Goal: Task Accomplishment & Management: Use online tool/utility

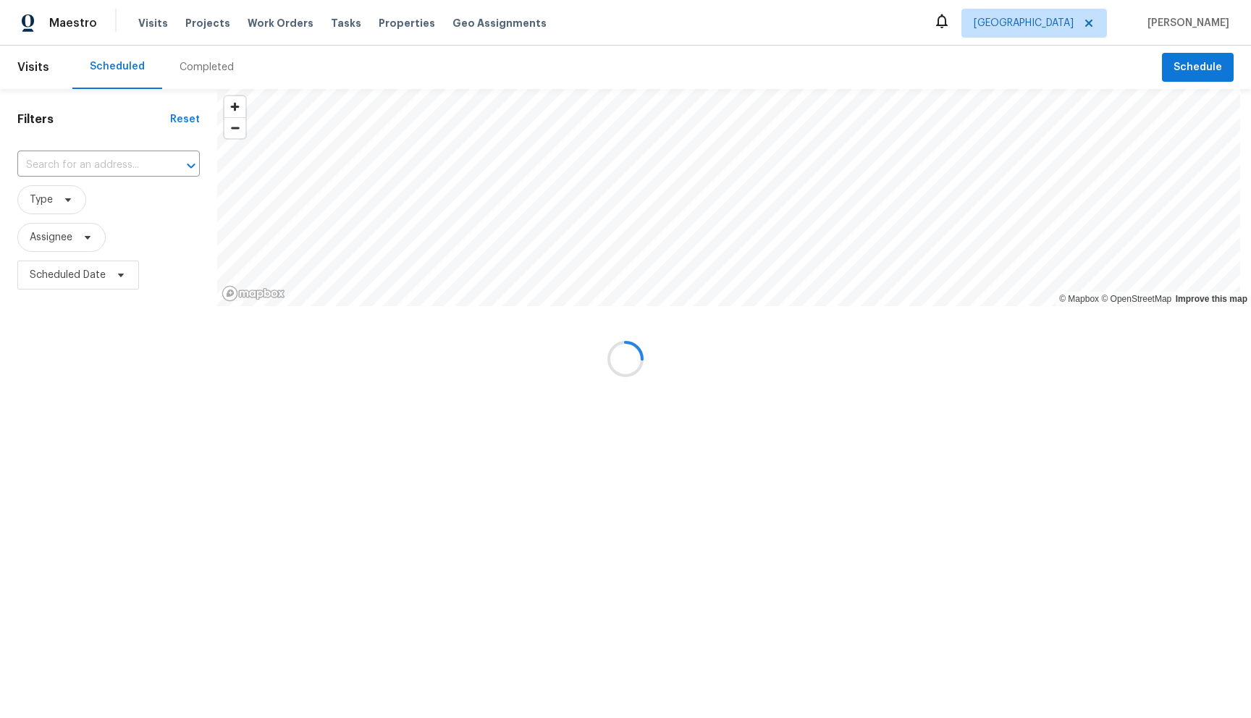
click at [332, 31] on div at bounding box center [625, 359] width 1251 height 718
click at [334, 25] on div at bounding box center [625, 359] width 1251 height 718
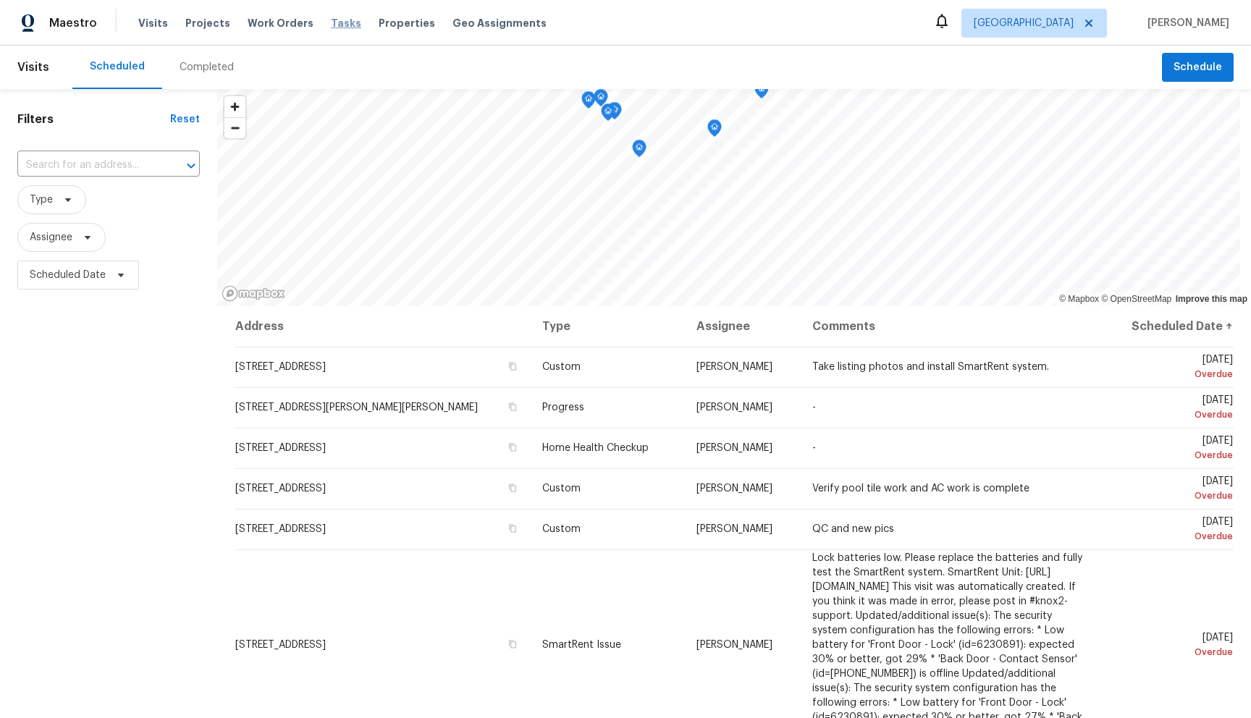
click at [332, 28] on span "Tasks" at bounding box center [346, 23] width 30 height 10
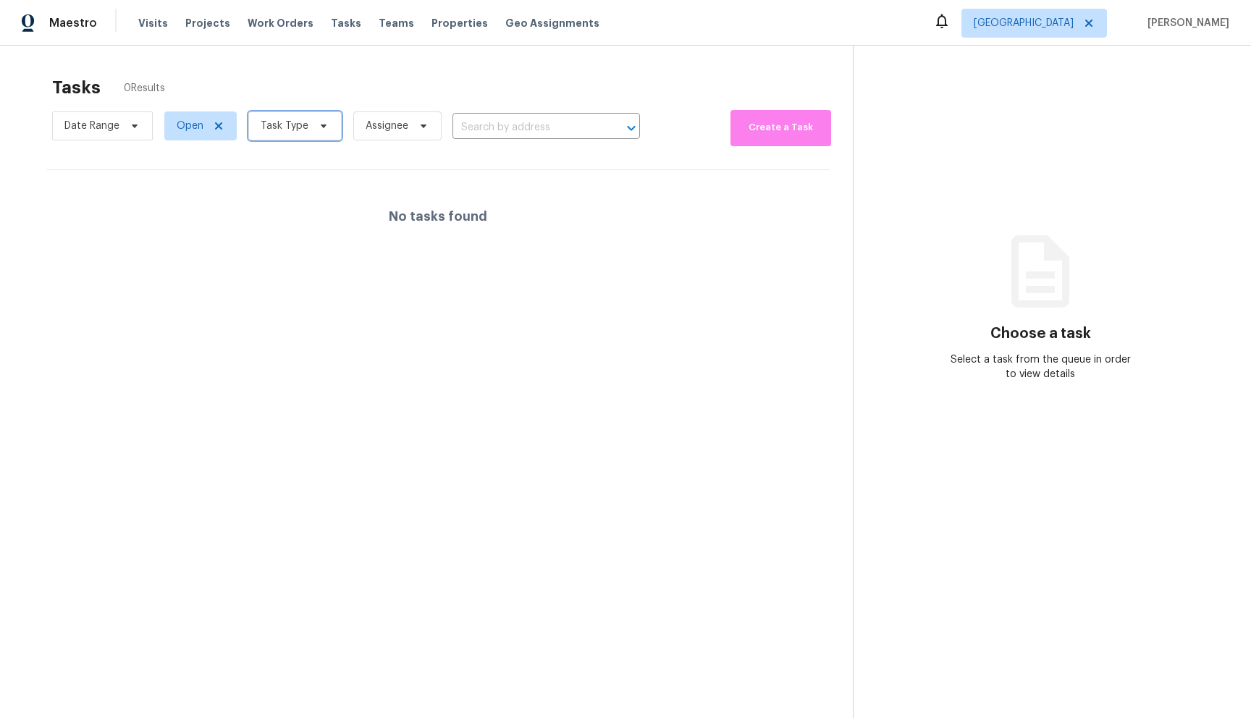
click at [308, 122] on span "Task Type" at bounding box center [294, 125] width 93 height 29
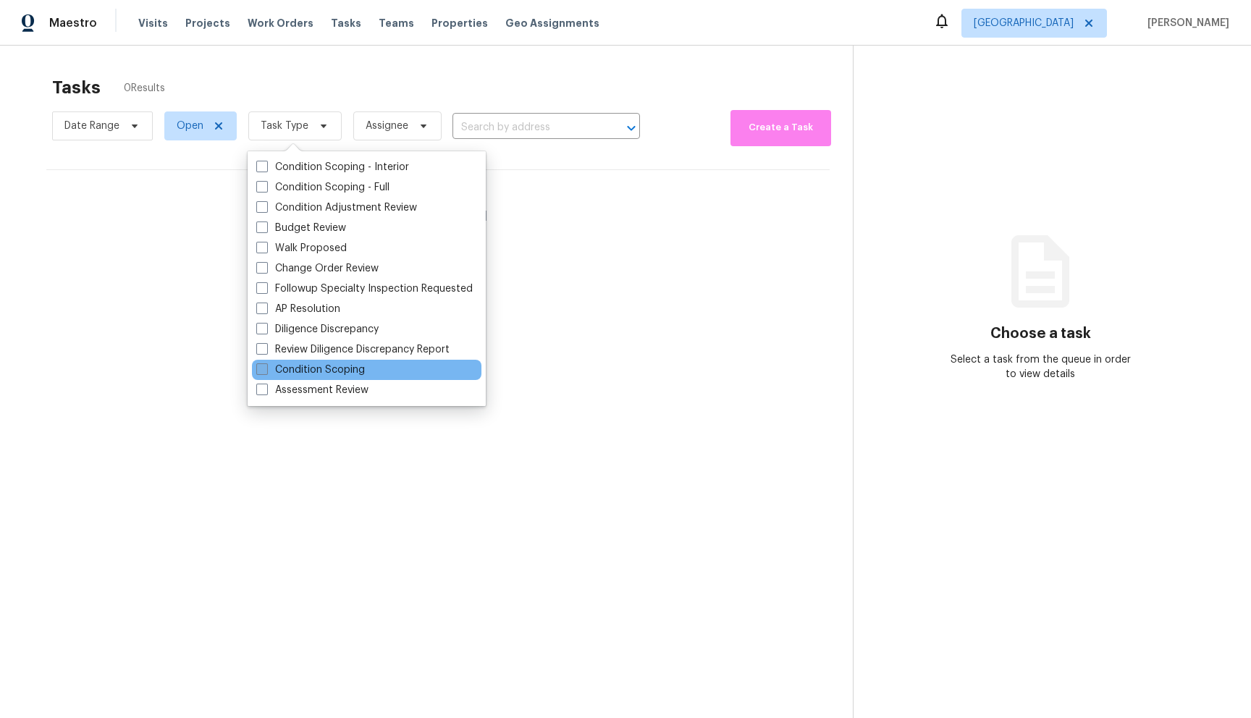
click at [259, 371] on span at bounding box center [262, 369] width 12 height 12
click at [259, 371] on input "Condition Scoping" at bounding box center [260, 367] width 9 height 9
checkbox input "true"
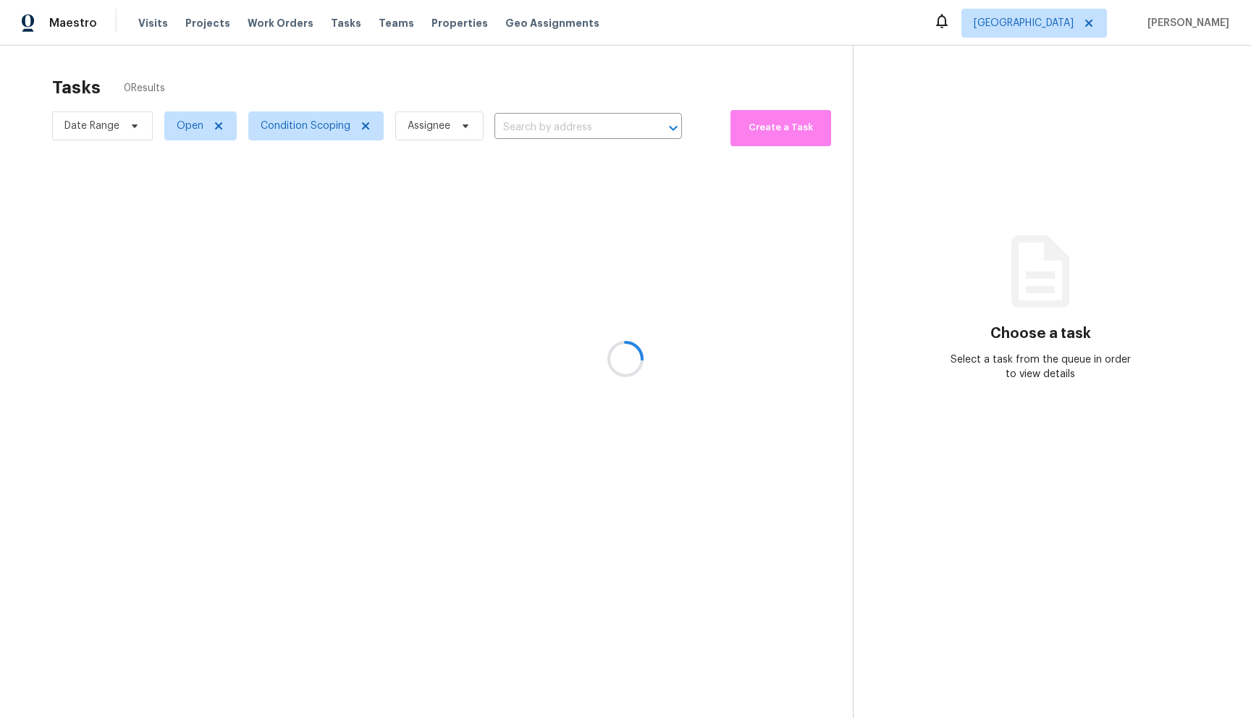
click at [429, 73] on div at bounding box center [625, 359] width 1251 height 718
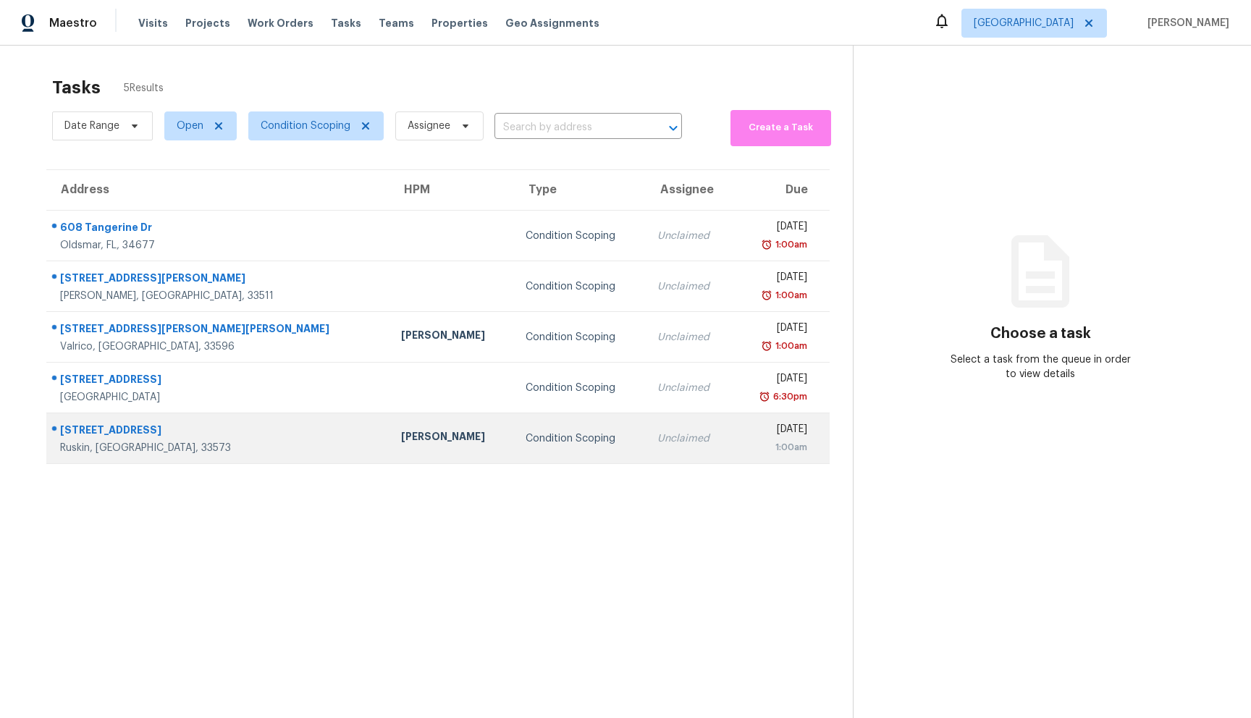
click at [166, 431] on div "10053 Celtic Ash Dr" at bounding box center [219, 432] width 318 height 18
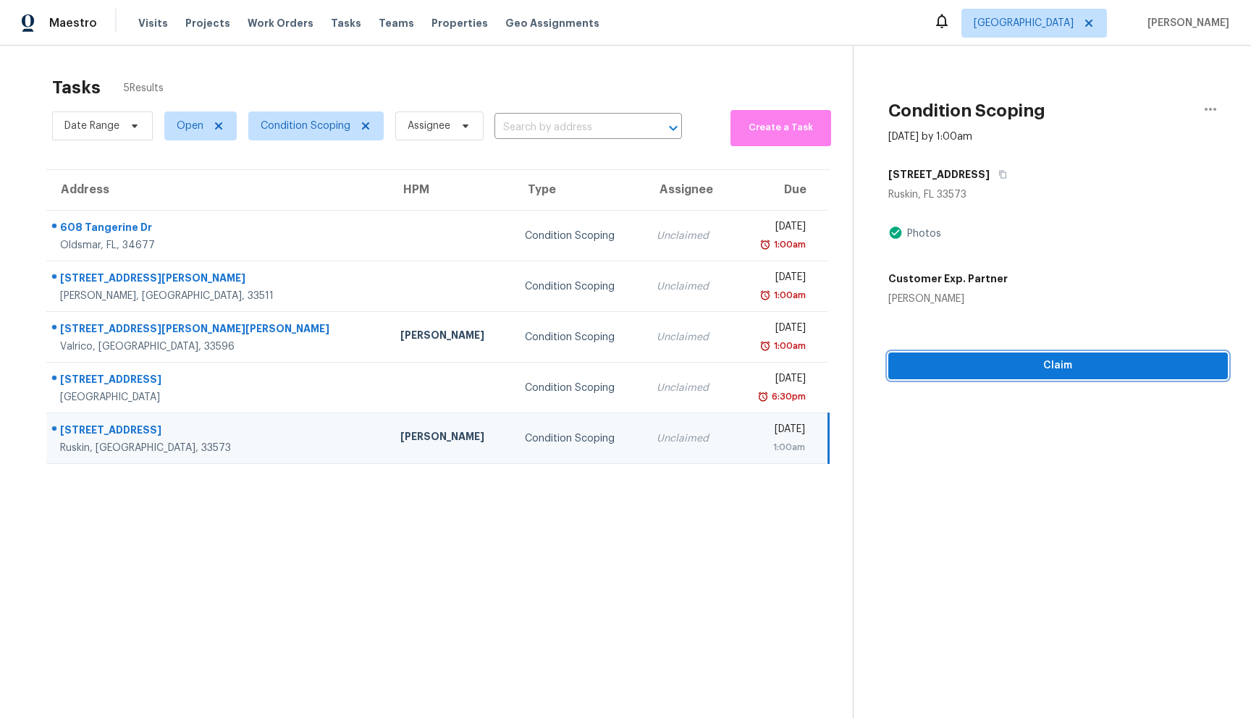
click at [954, 366] on span "Claim" at bounding box center [1058, 366] width 316 height 18
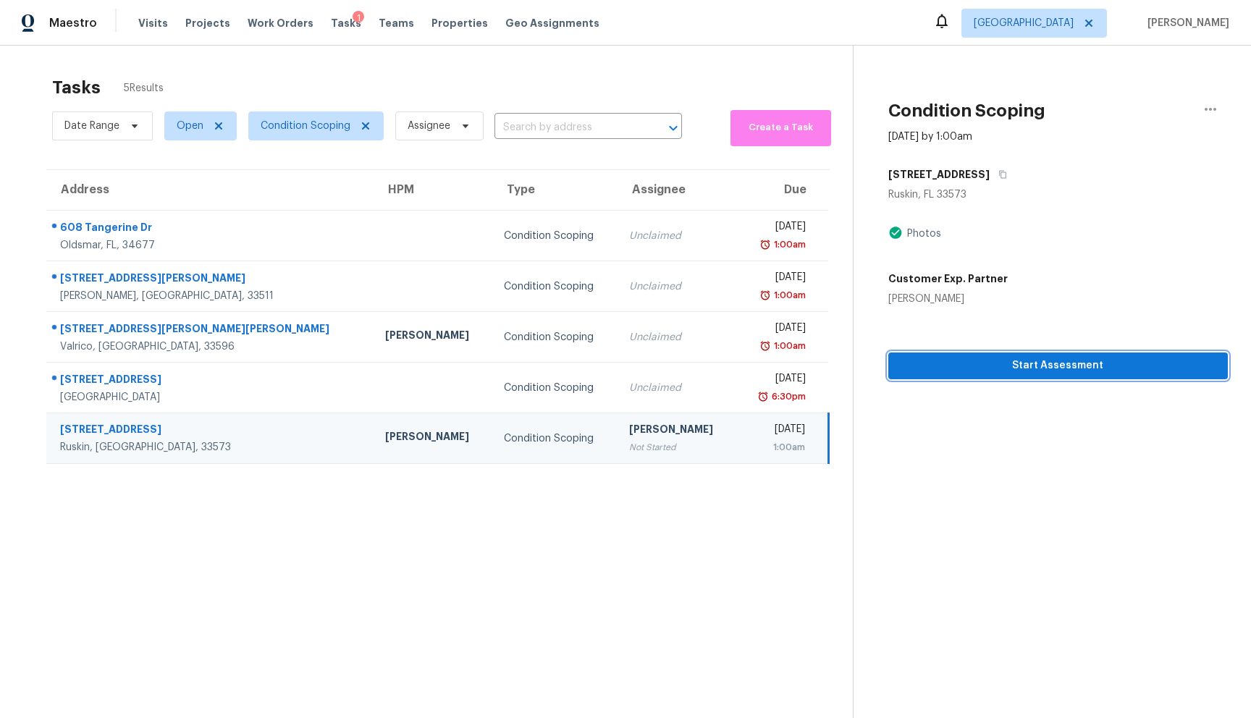
click at [1013, 362] on span "Start Assessment" at bounding box center [1058, 366] width 316 height 18
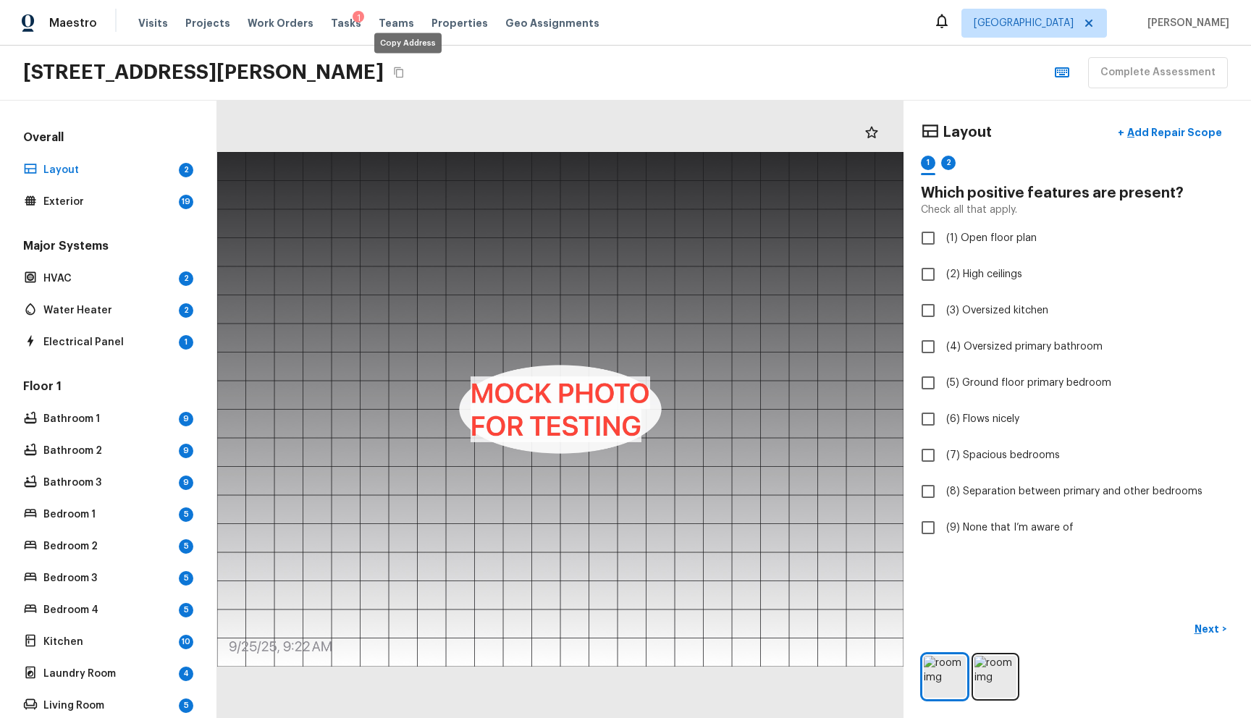
click at [405, 75] on icon "Copy Address" at bounding box center [399, 73] width 12 height 12
click at [153, 22] on span "Visits" at bounding box center [153, 23] width 30 height 14
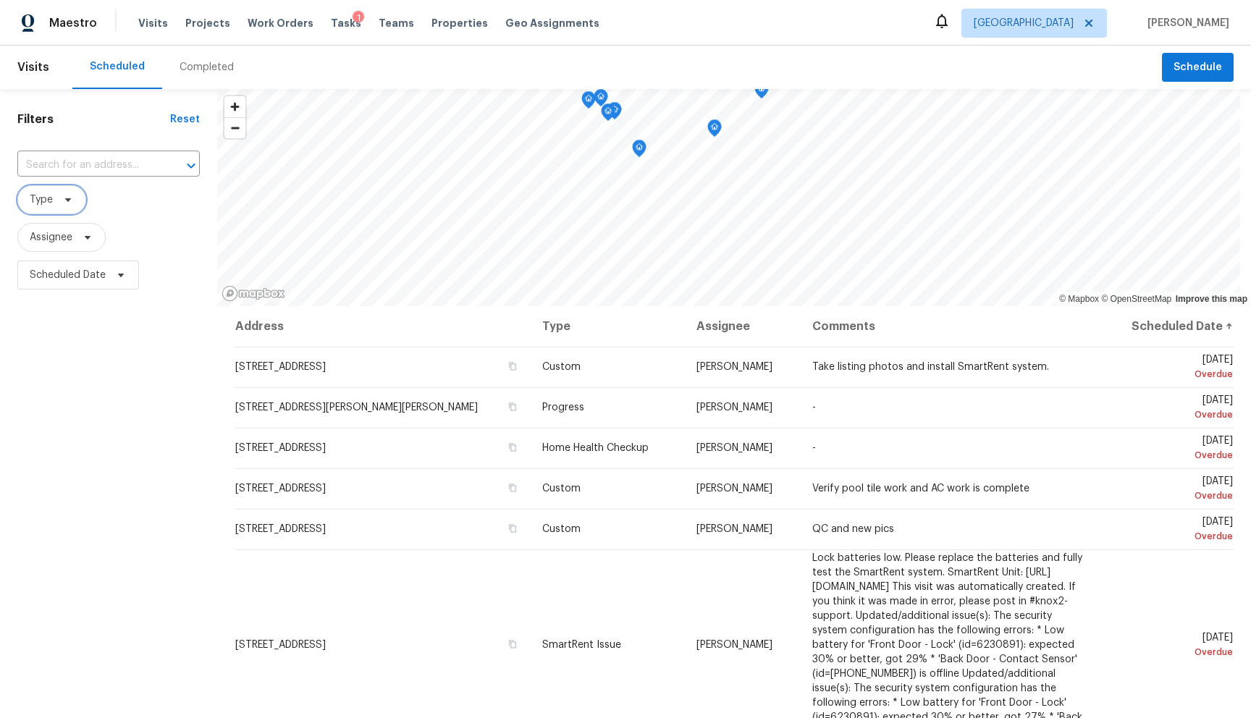
click at [80, 193] on span "Type" at bounding box center [51, 199] width 69 height 29
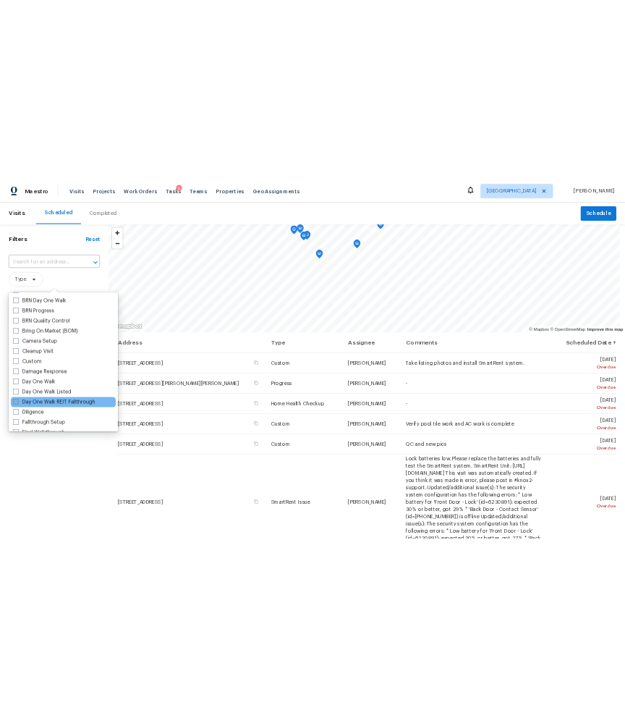
scroll to position [104, 0]
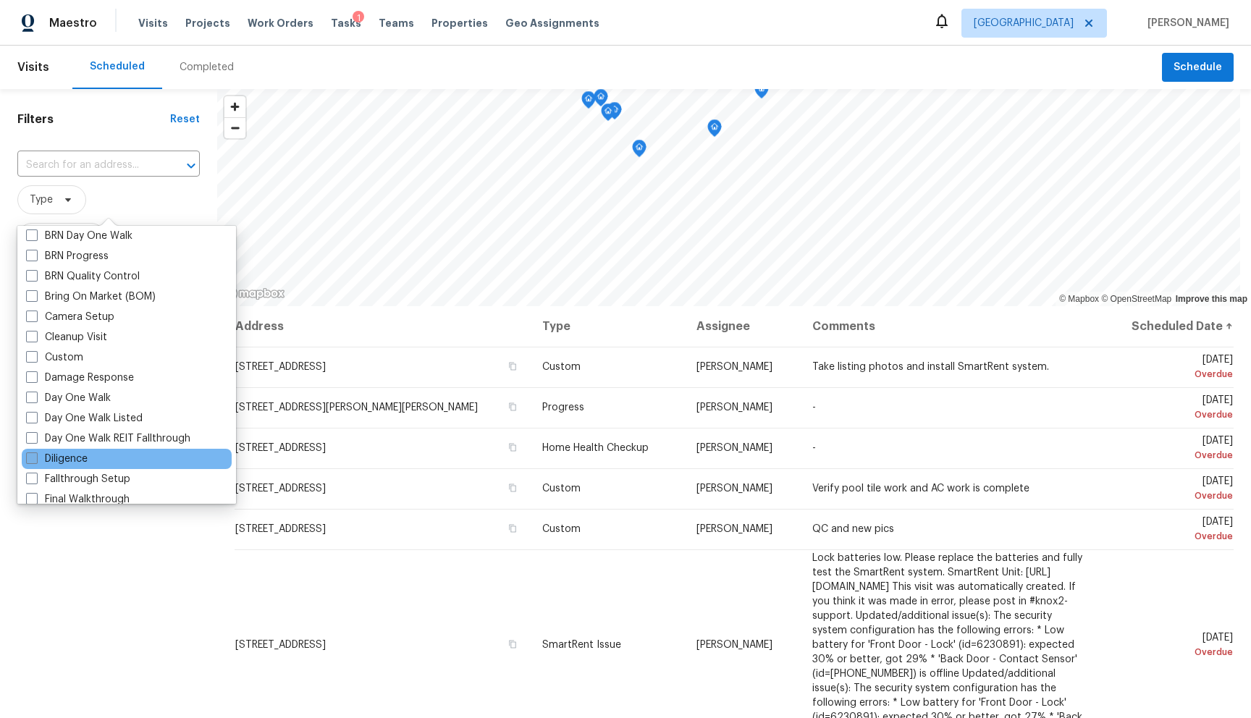
click at [36, 456] on span at bounding box center [32, 458] width 12 height 12
click at [35, 456] on input "Diligence" at bounding box center [30, 456] width 9 height 9
checkbox input "true"
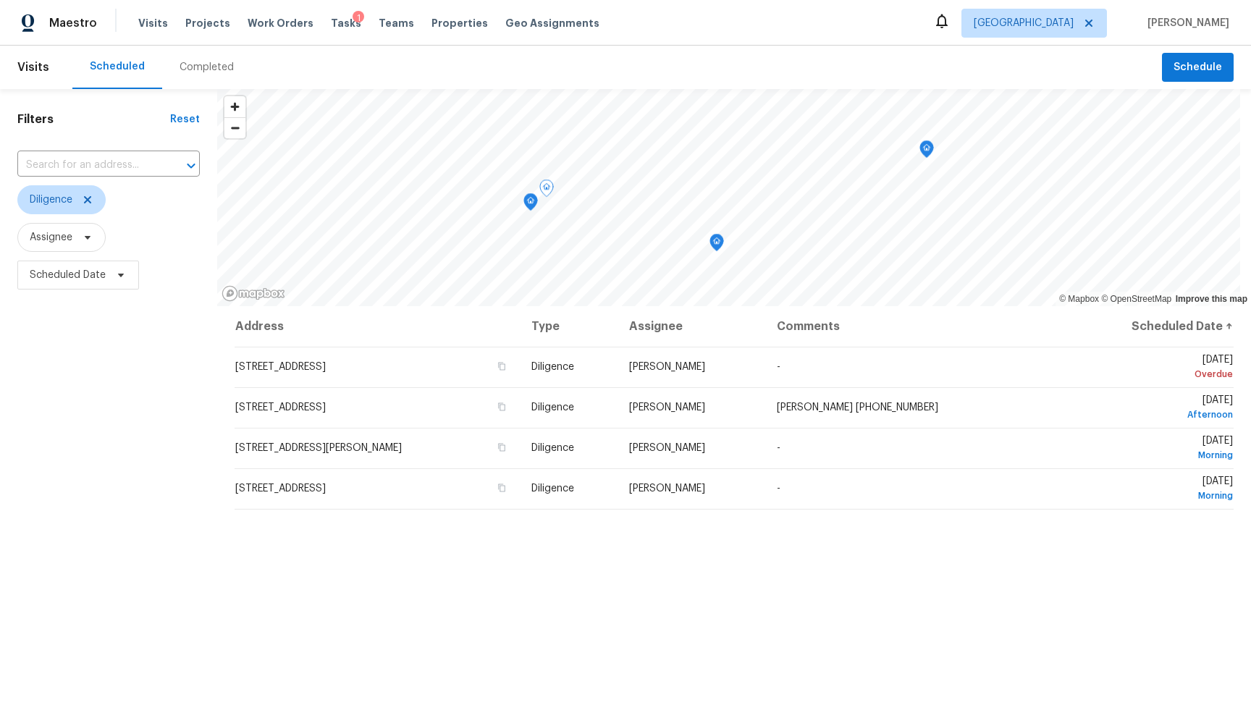
click at [301, 581] on div "Address Type Assignee Comments Scheduled Date ↑ 9506 141st St, Seminole, FL 337…" at bounding box center [734, 593] width 1034 height 575
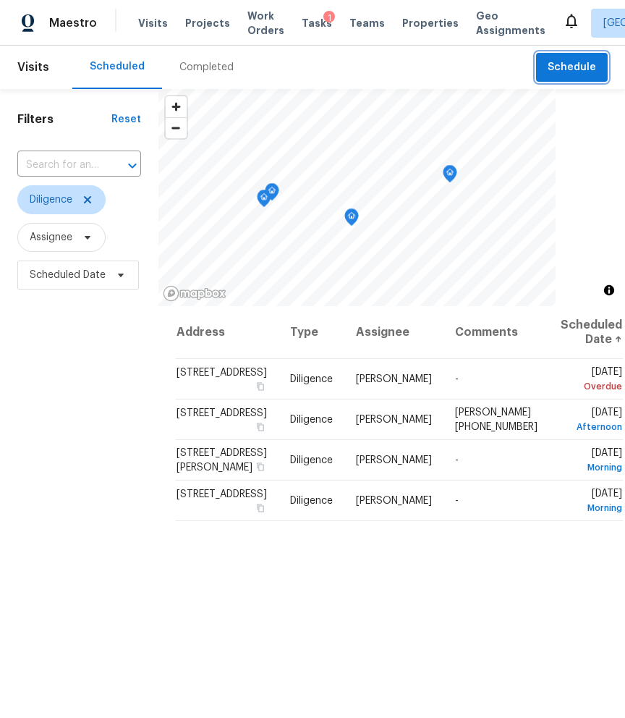
click at [560, 74] on span "Schedule" at bounding box center [572, 68] width 49 height 18
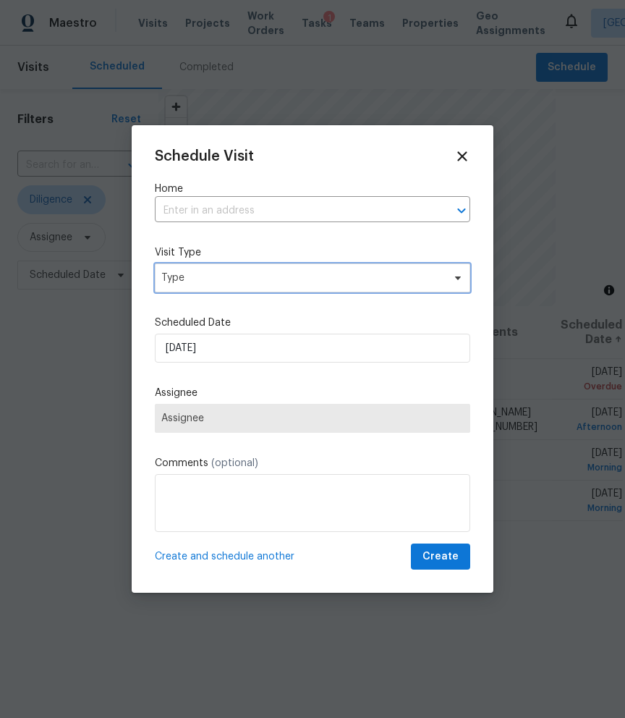
click at [231, 268] on span "Type" at bounding box center [313, 277] width 316 height 29
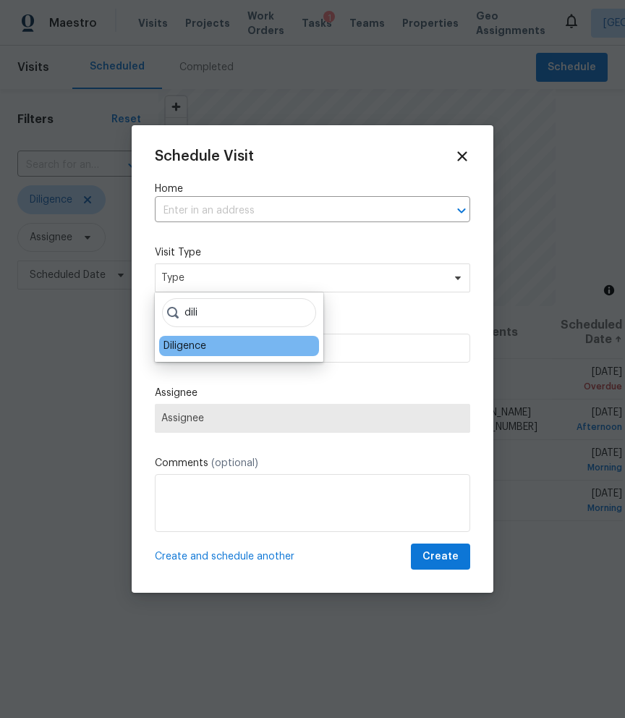
type input "dili"
click at [219, 348] on div "Diligence" at bounding box center [239, 346] width 160 height 20
click at [213, 340] on div "Diligence" at bounding box center [239, 346] width 160 height 20
click at [180, 352] on div "Diligence" at bounding box center [185, 346] width 43 height 14
type input "09/25/2025 9:50 am"
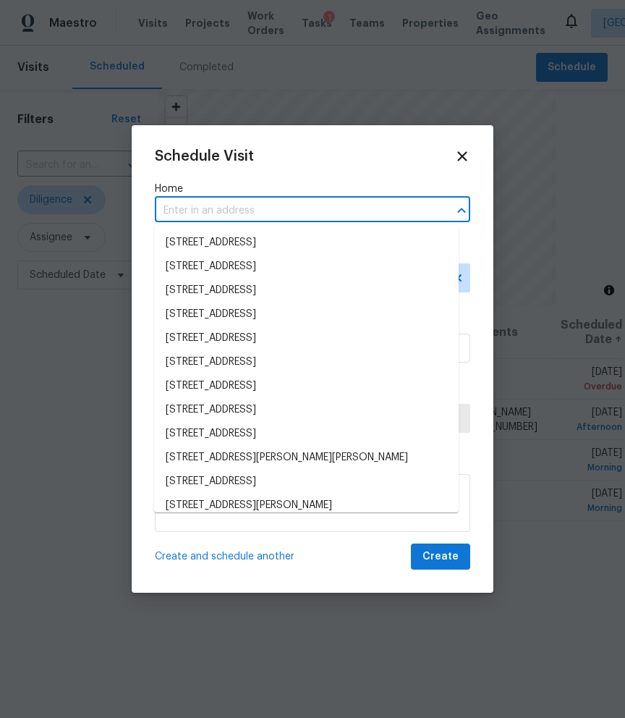
click at [208, 218] on input "text" at bounding box center [292, 211] width 275 height 22
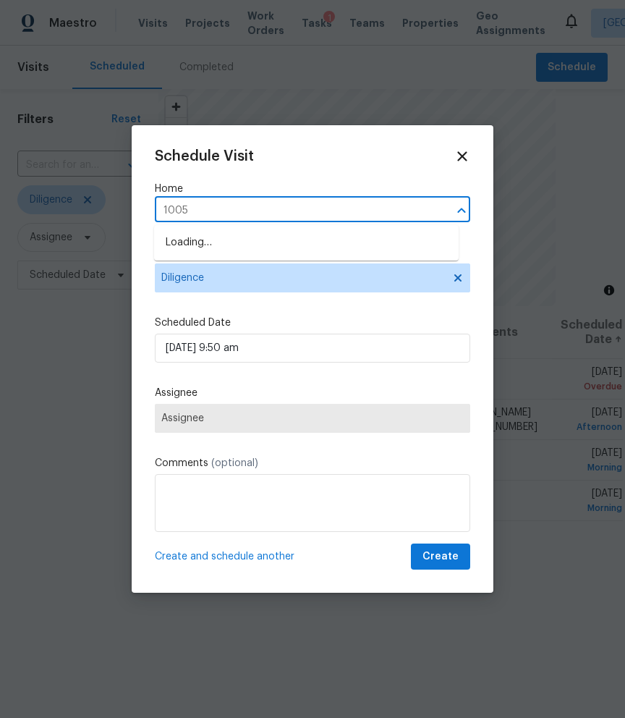
type input "10053"
click at [240, 248] on li "[STREET_ADDRESS][PERSON_NAME]" at bounding box center [306, 243] width 305 height 24
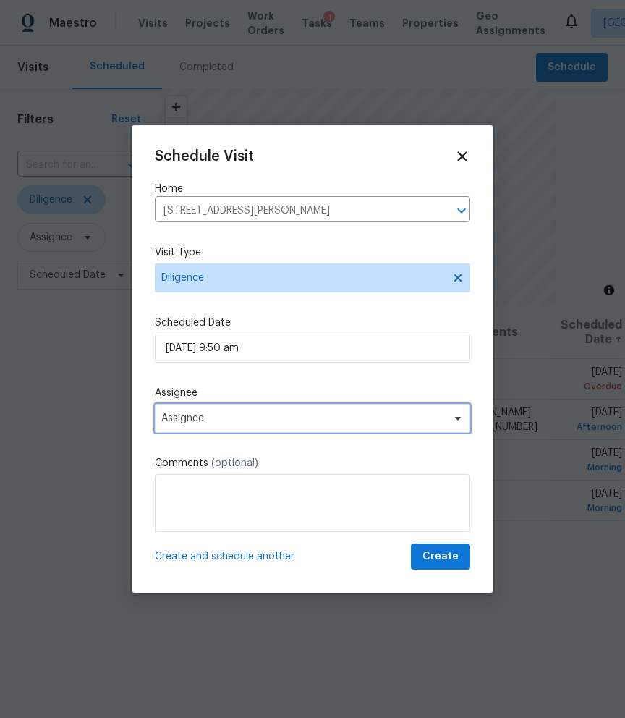
click at [240, 422] on span "Assignee" at bounding box center [303, 419] width 284 height 12
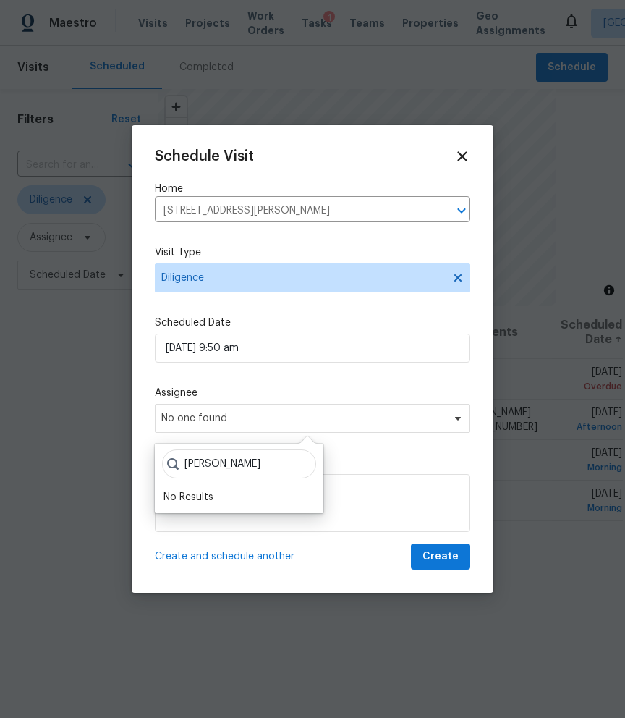
type input "marcin"
click at [454, 159] on icon at bounding box center [462, 156] width 17 height 17
